Goal: Find specific fact: Find specific fact

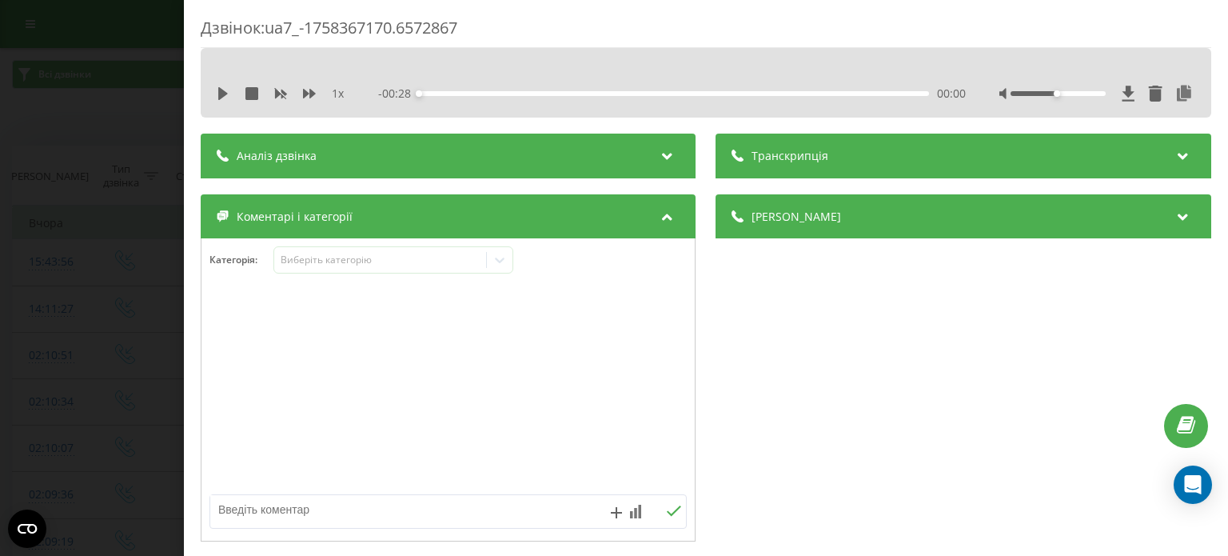
scroll to position [480, 0]
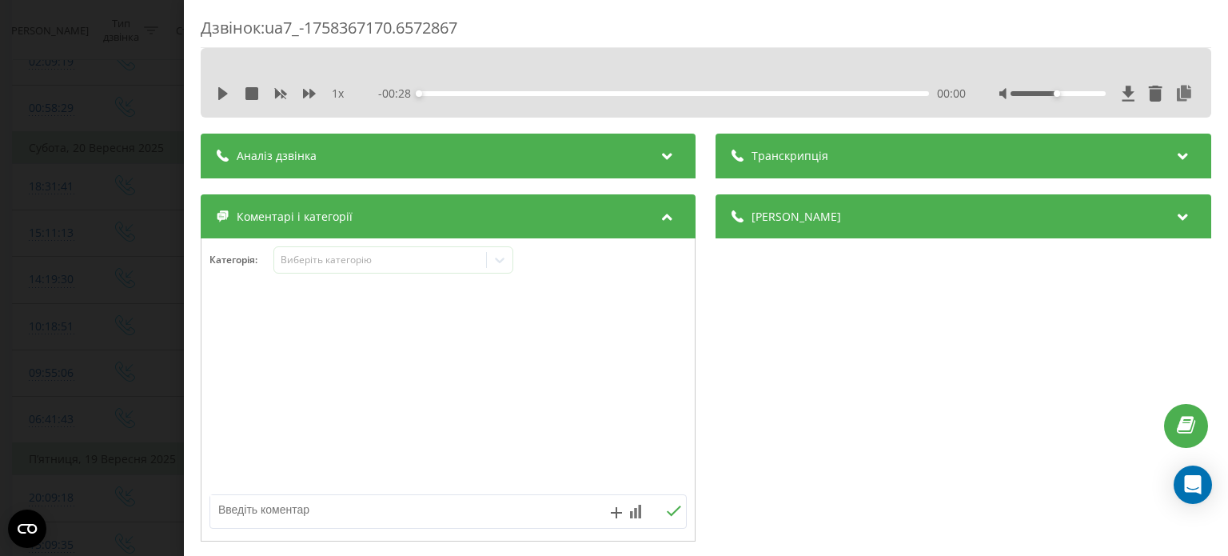
click at [94, 150] on div "Дзвінок : ua7_-1758367170.6572867 1 x - 00:28 00:00 00:00 Транскрипція Для AI-а…" at bounding box center [614, 278] width 1228 height 556
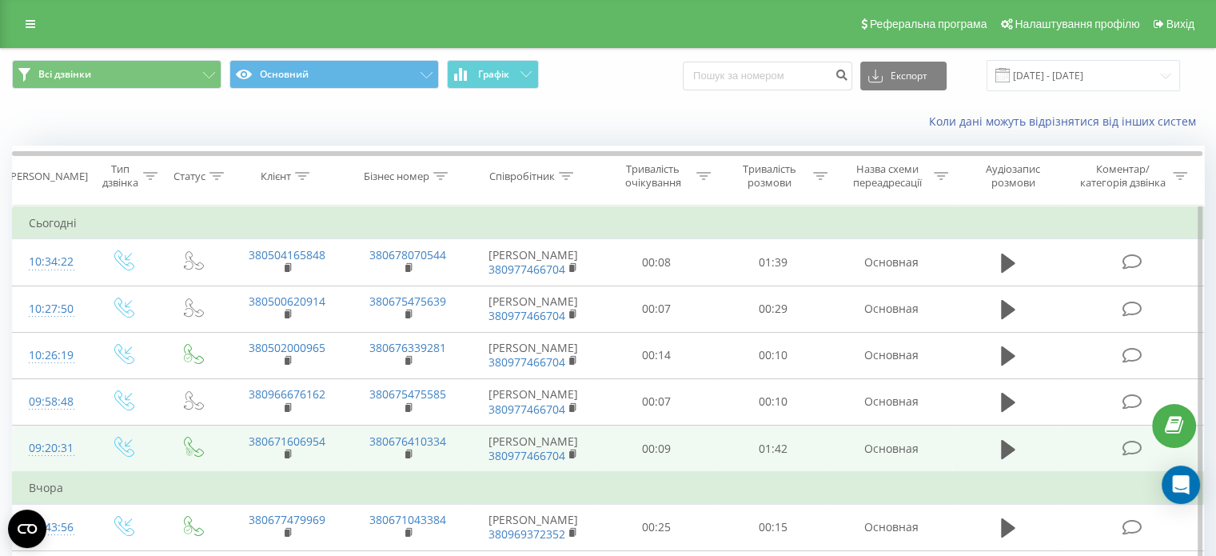
click at [1127, 446] on icon at bounding box center [1132, 448] width 20 height 17
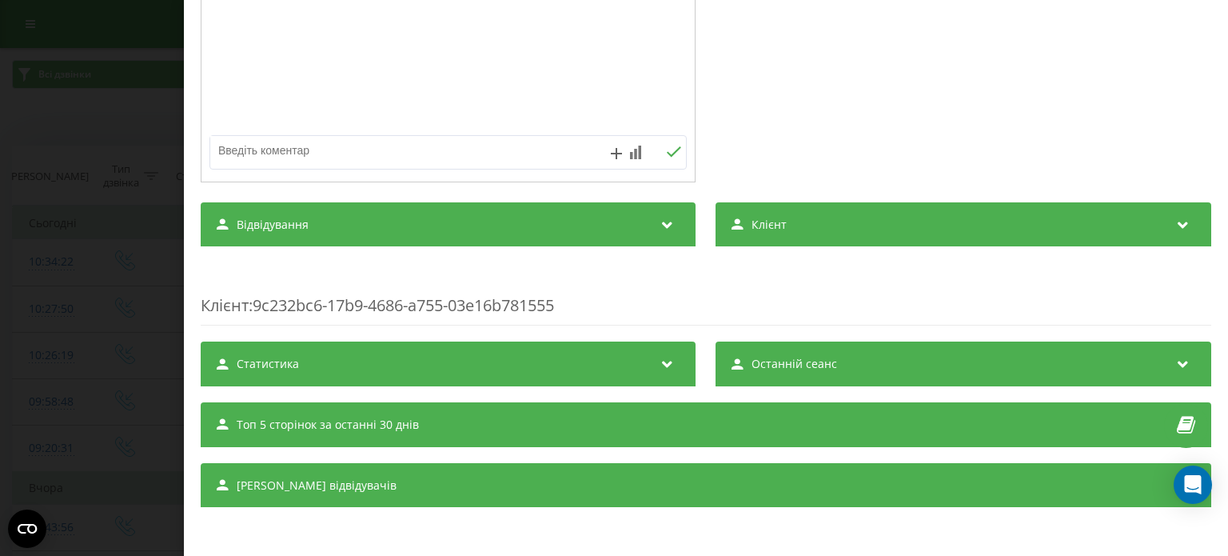
click at [285, 217] on span "Відвідування" at bounding box center [273, 225] width 72 height 16
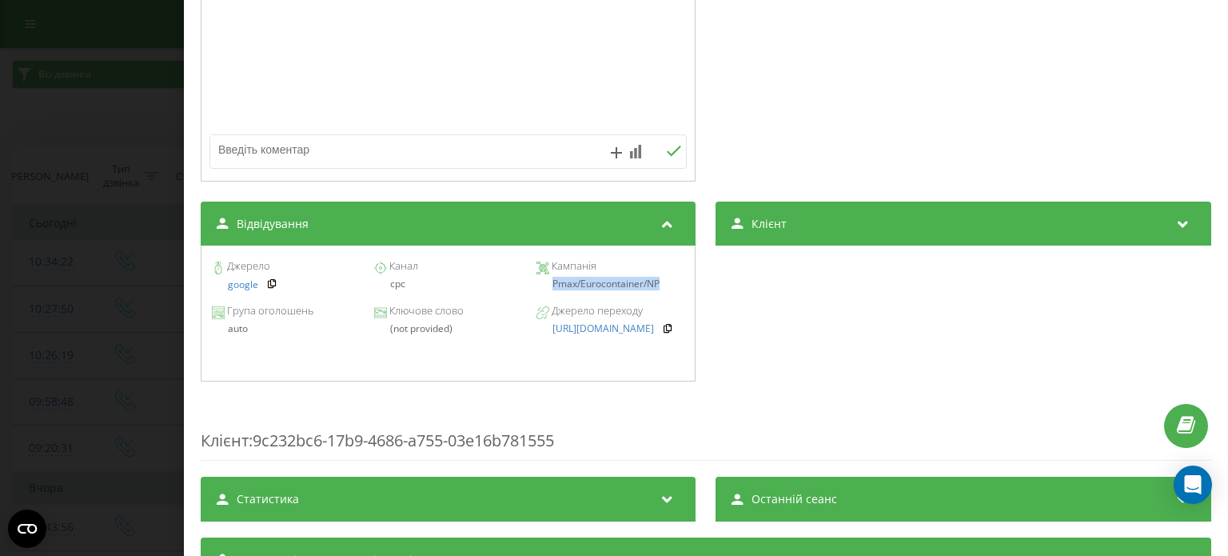
drag, startPoint x: 540, startPoint y: 286, endPoint x: 665, endPoint y: 286, distance: 125.6
click at [665, 286] on div "Pmax/Eurocontainer/NP" at bounding box center [611, 283] width 148 height 11
copy div "Pmax/Eurocontainer/NP"
